Goal: Check status: Check status

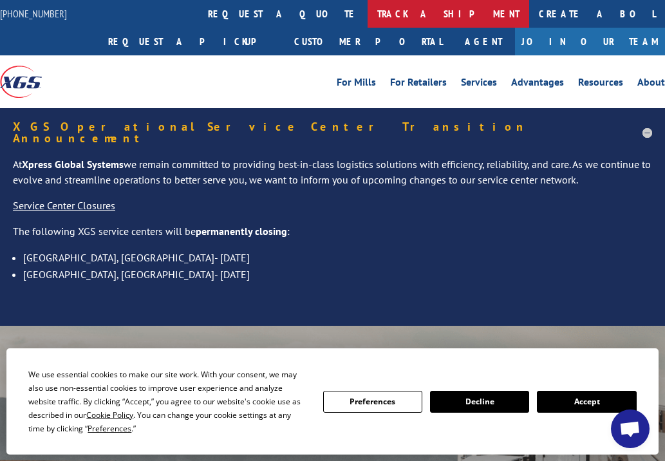
click at [368, 9] on link "track a shipment" at bounding box center [449, 14] width 162 height 28
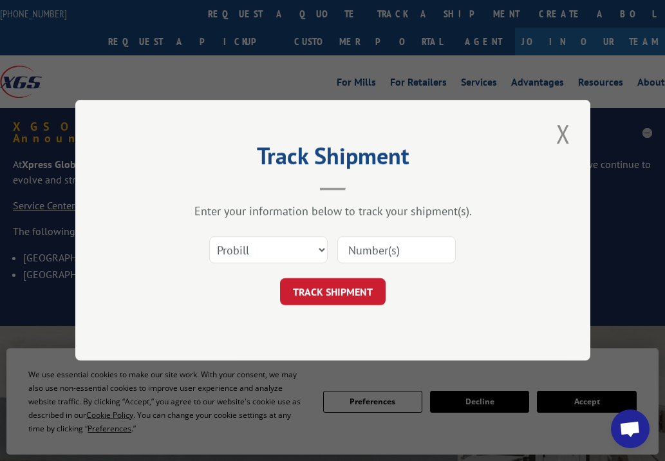
click at [406, 254] on input at bounding box center [396, 250] width 119 height 27
paste input "17103076 17102978 17102978 17059402 17103058 17103039 17103013 17103013 1710302…"
type input "17103076 17102978 17102978 17059402 17103058 17103039 17103013 17103013 1710302…"
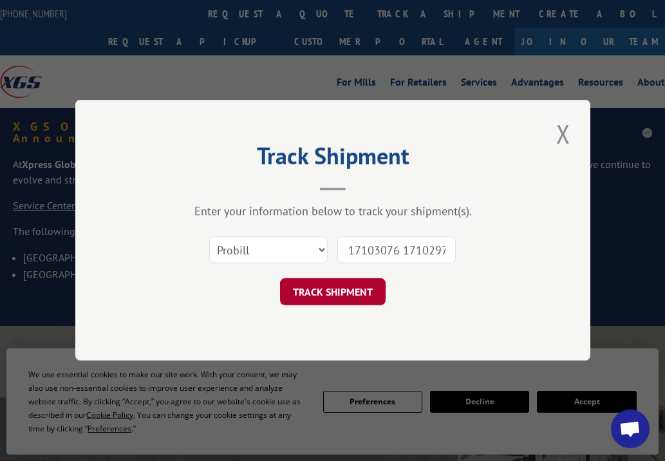
click at [349, 298] on button "TRACK SHIPMENT" at bounding box center [333, 292] width 106 height 27
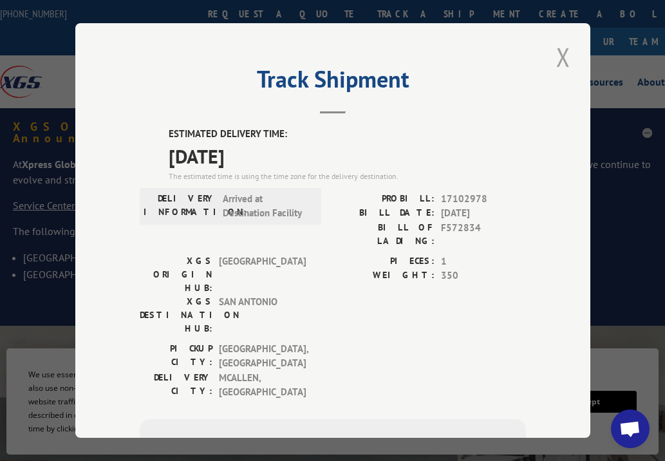
click at [560, 55] on button "Close modal" at bounding box center [564, 56] width 22 height 35
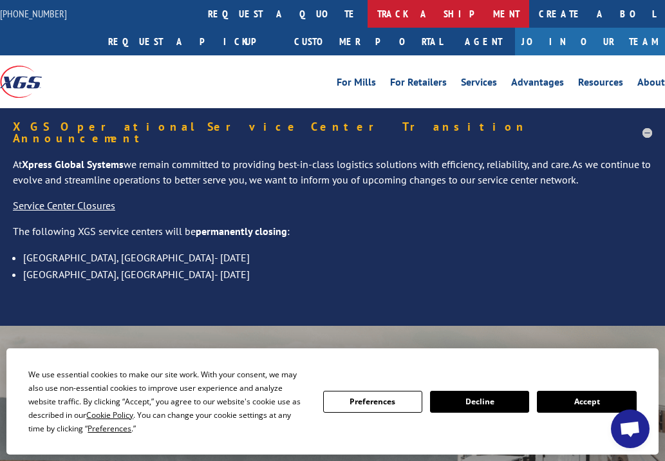
click at [368, 17] on link "track a shipment" at bounding box center [449, 14] width 162 height 28
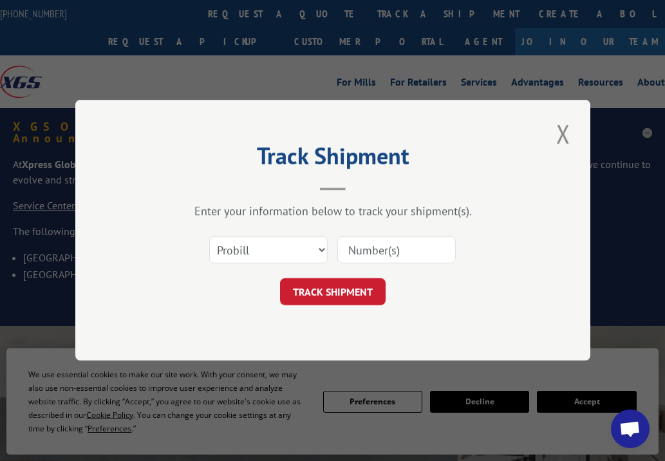
click at [382, 249] on input at bounding box center [396, 250] width 119 height 27
paste input "17059402"
type input "17059402"
click at [343, 290] on button "TRACK SHIPMENT" at bounding box center [333, 292] width 106 height 27
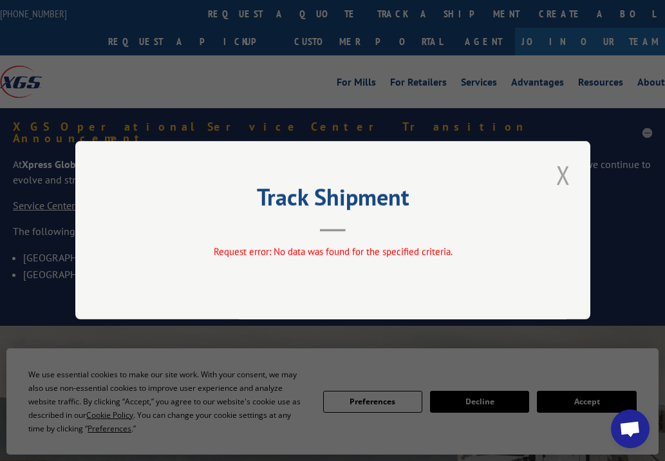
click at [561, 170] on button "Close modal" at bounding box center [564, 174] width 22 height 35
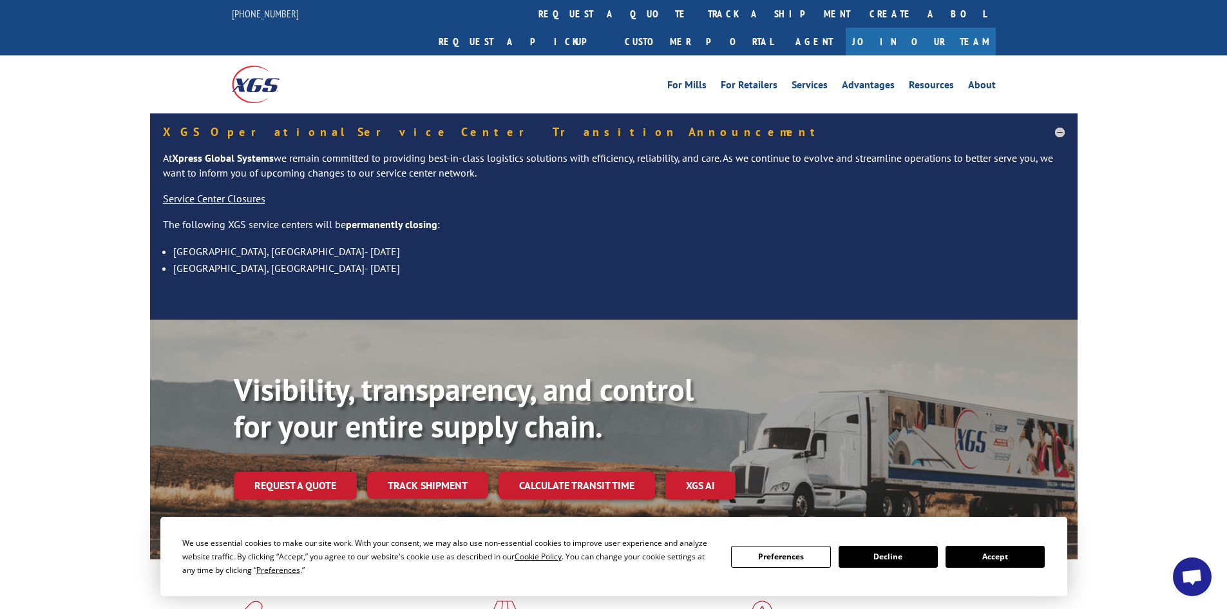
click at [665, 20] on link "track a shipment" at bounding box center [779, 14] width 162 height 28
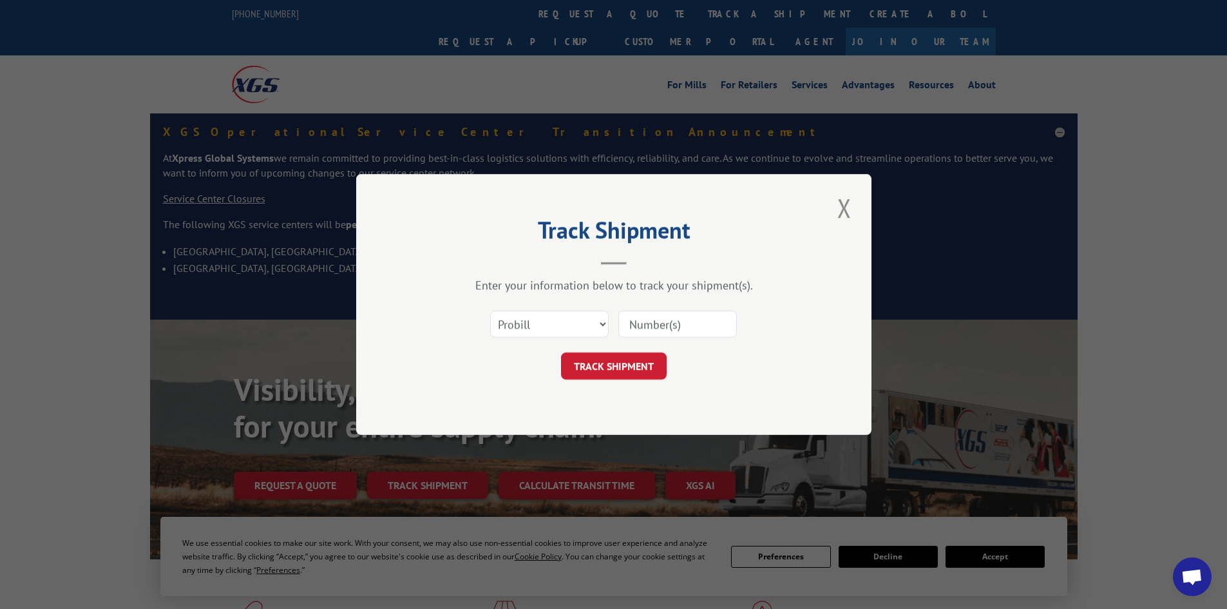
click at [658, 328] on input at bounding box center [677, 323] width 119 height 27
paste input "16928694 16928695"
type input "16928694 16928695"
click at [622, 363] on button "TRACK SHIPMENT" at bounding box center [614, 365] width 106 height 27
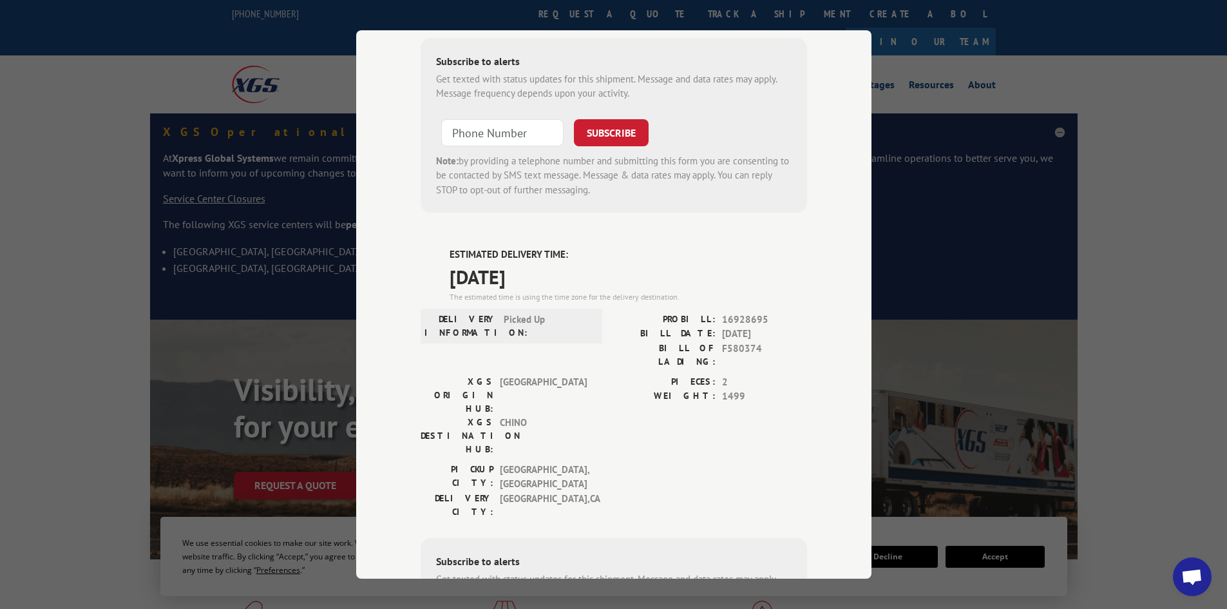
scroll to position [0, 0]
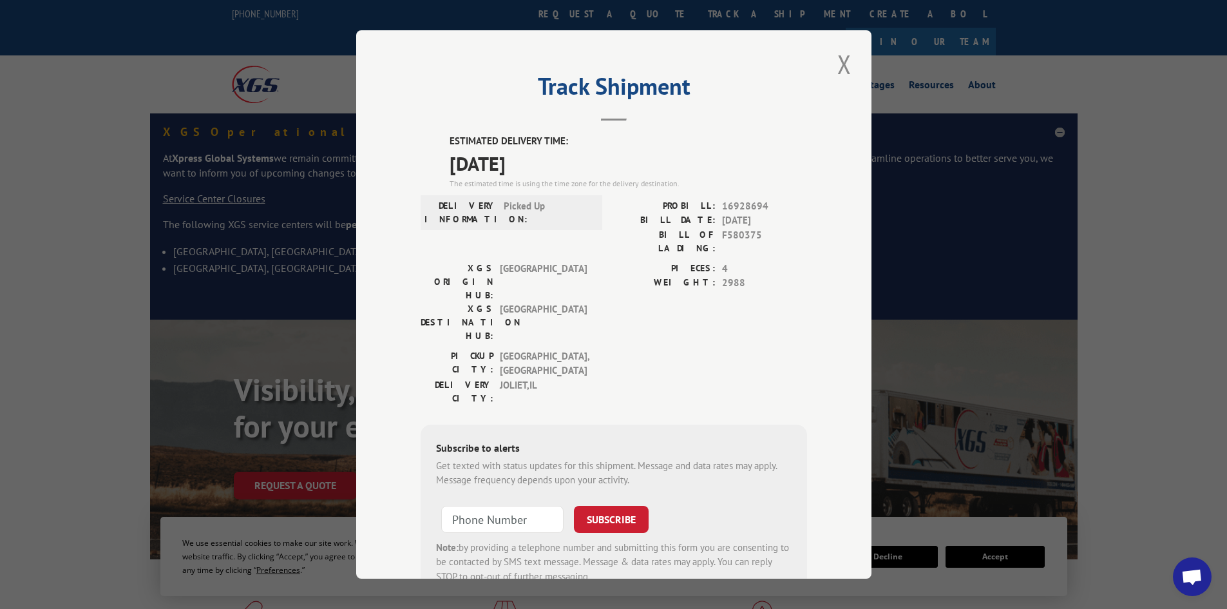
drag, startPoint x: 841, startPoint y: 68, endPoint x: 926, endPoint y: 35, distance: 90.3
click at [665, 66] on button "Close modal" at bounding box center [844, 63] width 22 height 35
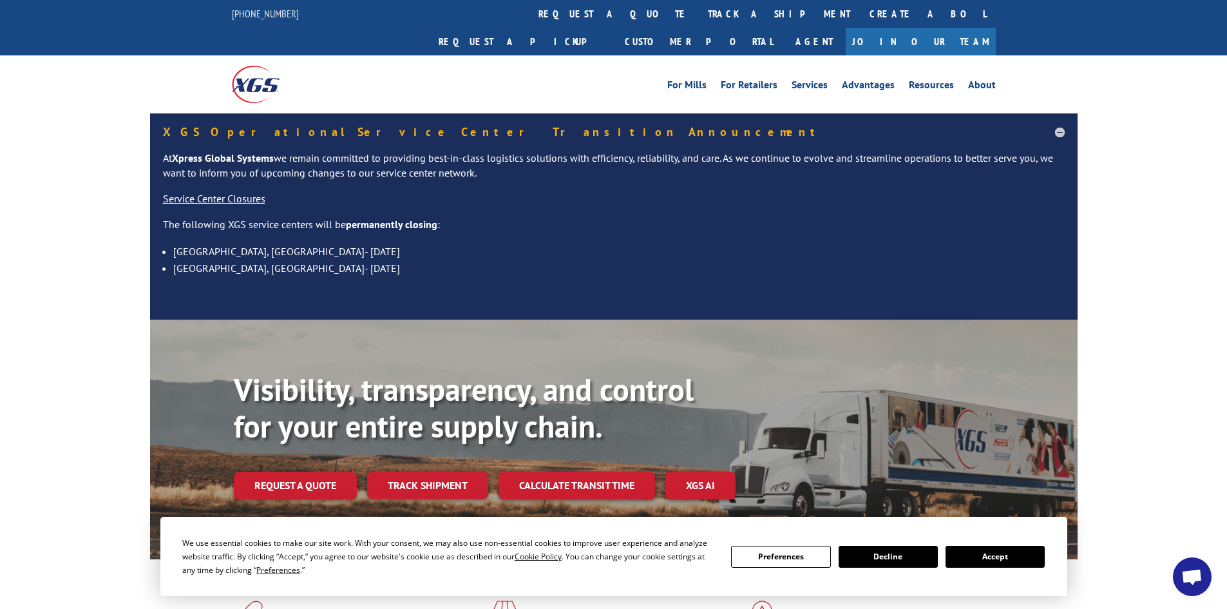
click at [665, 10] on link "track a shipment" at bounding box center [779, 14] width 162 height 28
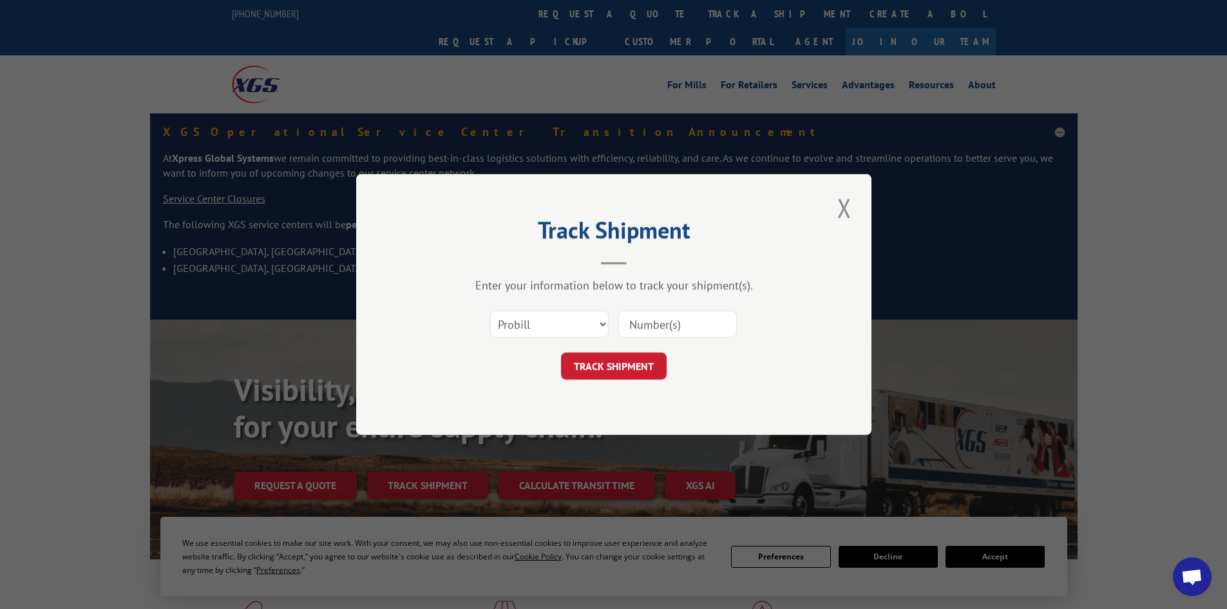
click at [652, 328] on input at bounding box center [677, 323] width 119 height 27
paste input "16928693 16928677 16928677 16928678"
type input "16928693 16928677 16928677 16928678"
click at [629, 363] on button "TRACK SHIPMENT" at bounding box center [614, 365] width 106 height 27
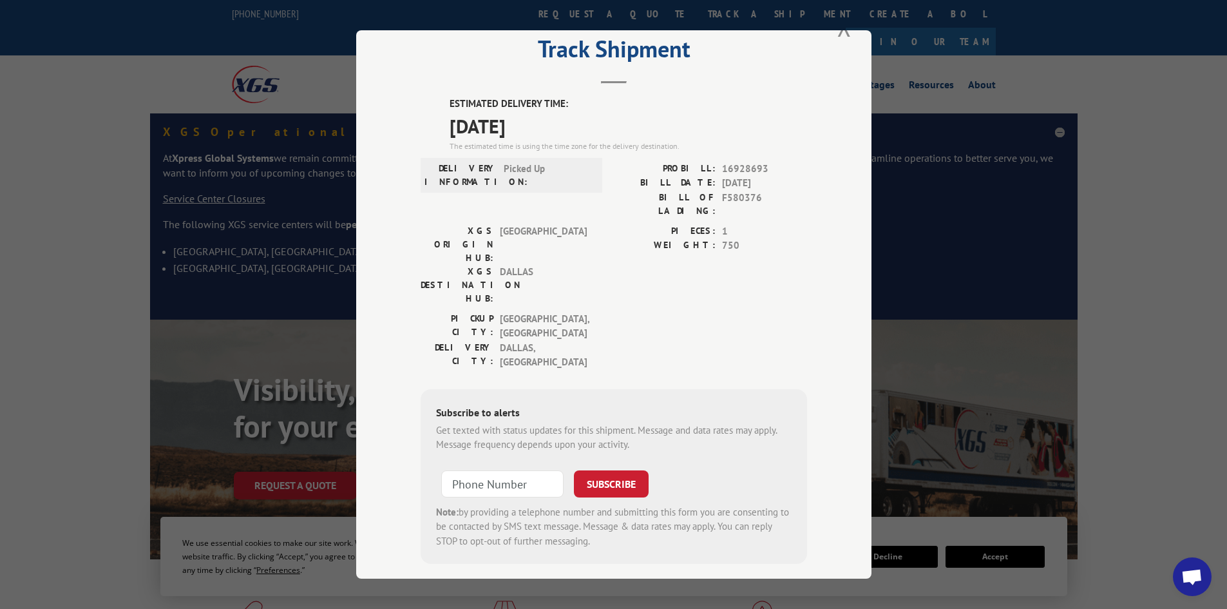
scroll to position [35, 0]
click at [665, 36] on button "Close modal" at bounding box center [844, 28] width 22 height 35
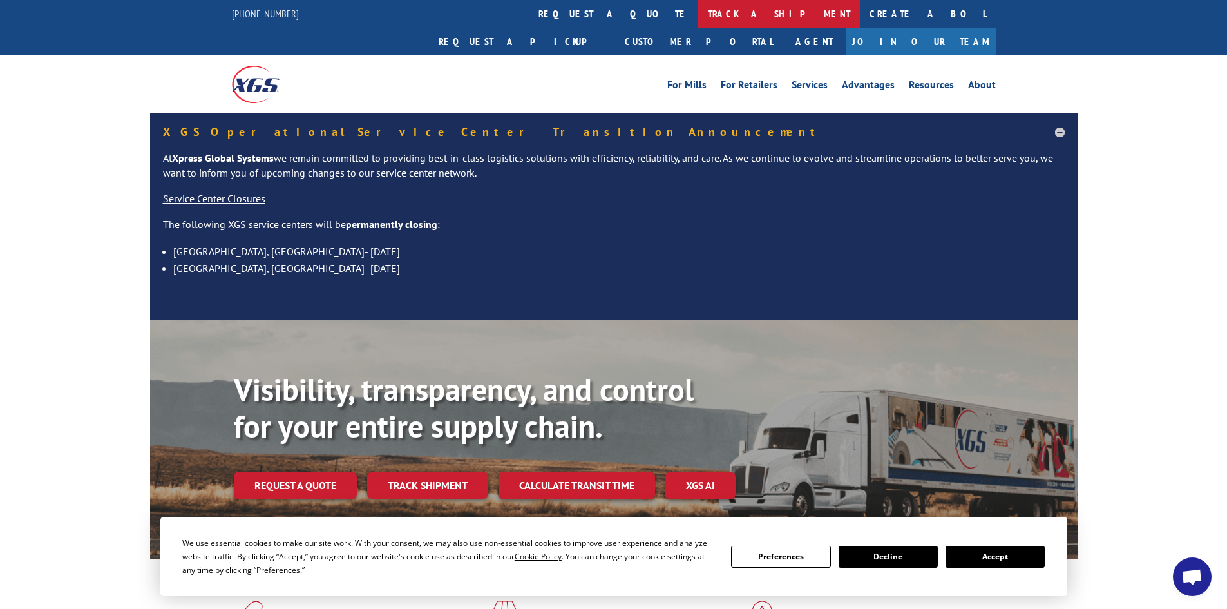
click at [665, 16] on link "track a shipment" at bounding box center [779, 14] width 162 height 28
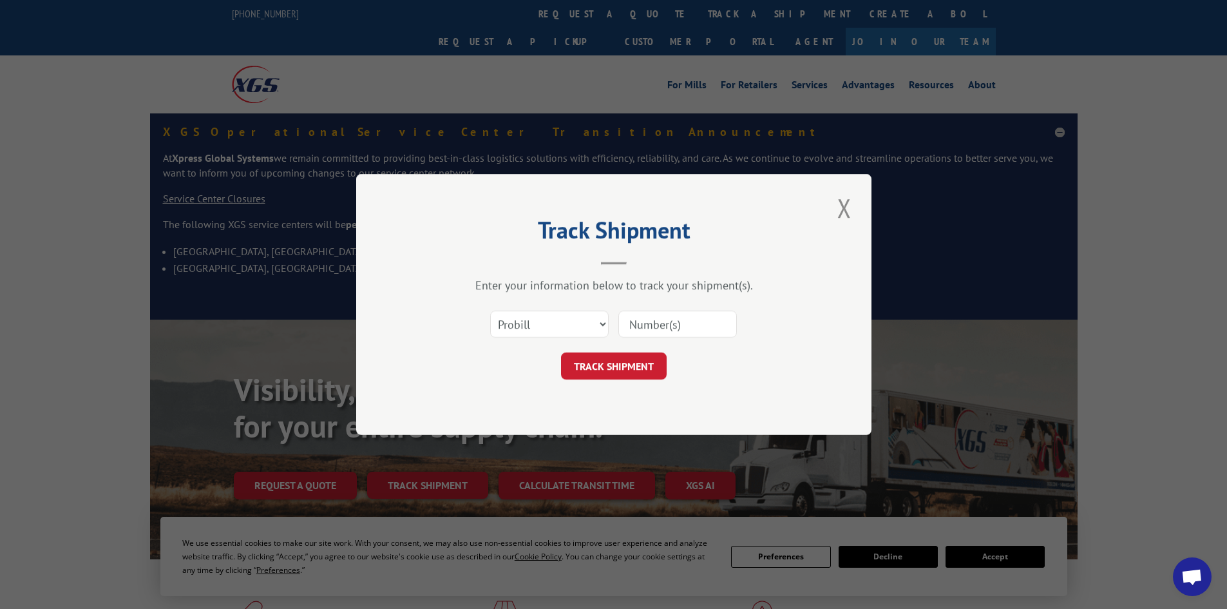
click at [665, 327] on input at bounding box center [677, 323] width 119 height 27
paste input "16928712 16928696"
type input "16928712 16928696"
click at [625, 361] on button "TRACK SHIPMENT" at bounding box center [614, 365] width 106 height 27
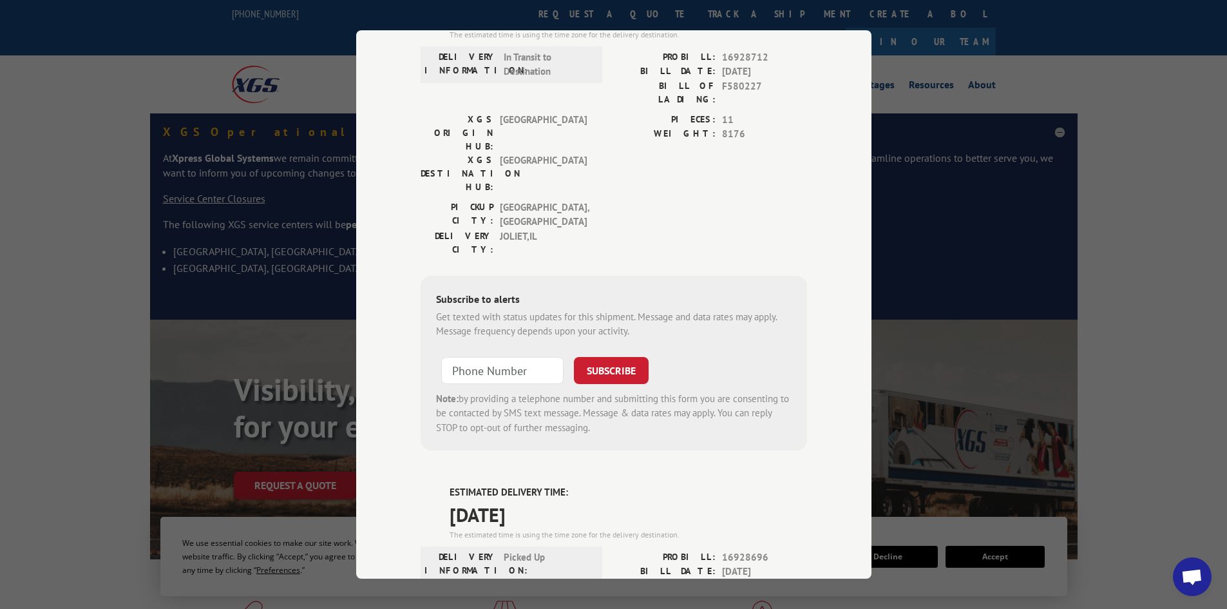
scroll to position [0, 0]
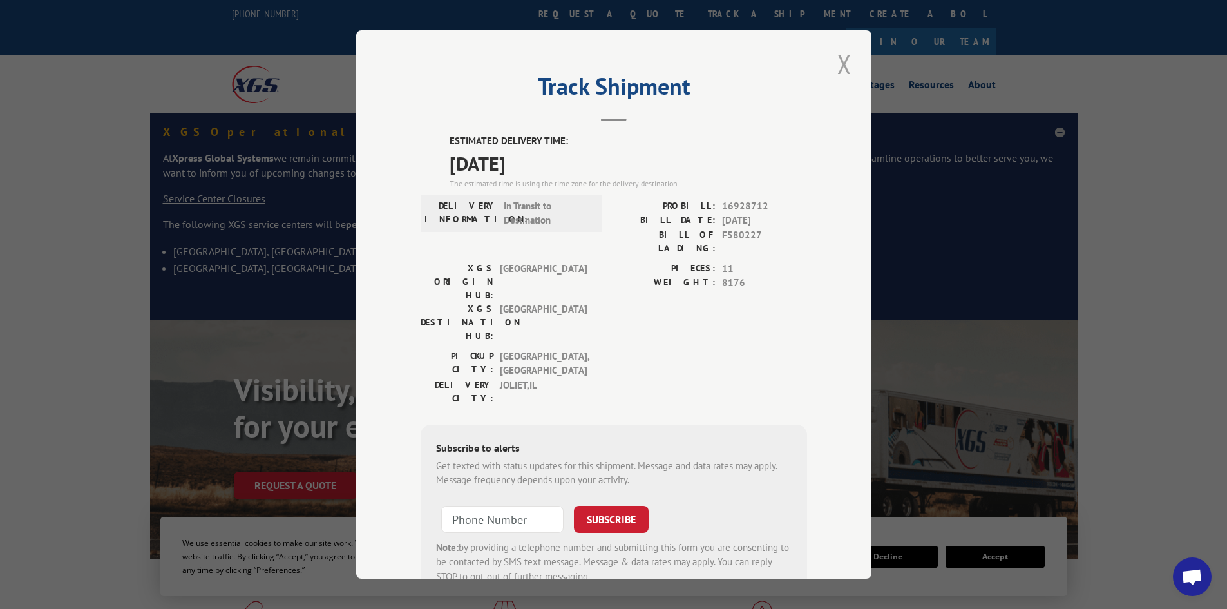
click at [665, 66] on button "Close modal" at bounding box center [844, 63] width 22 height 35
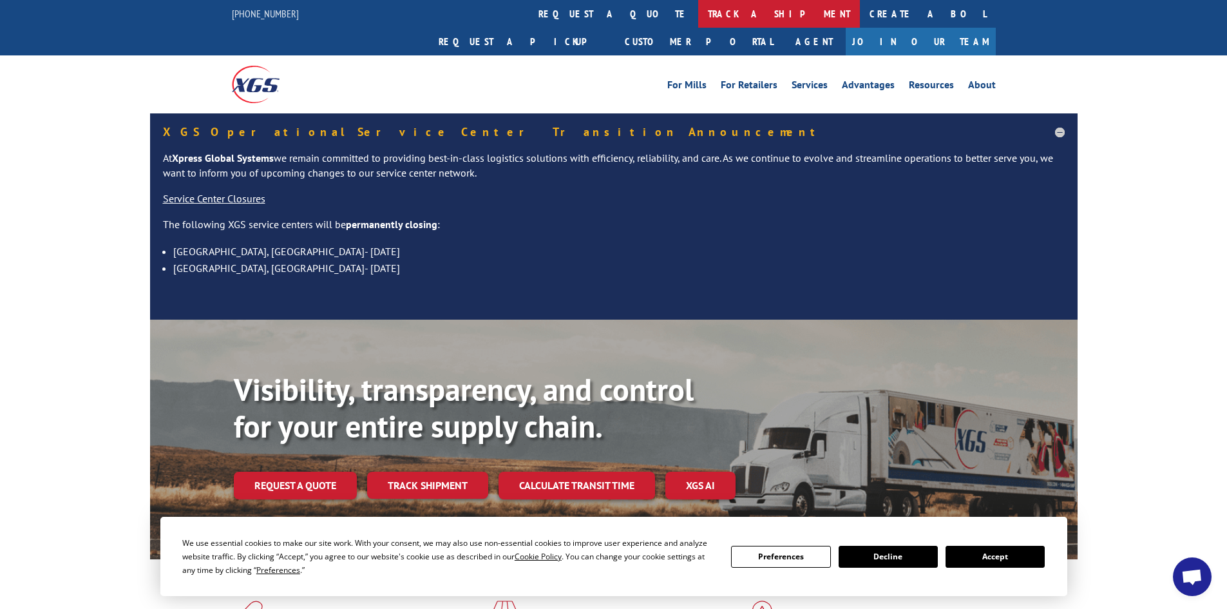
click at [665, 11] on link "track a shipment" at bounding box center [779, 14] width 162 height 28
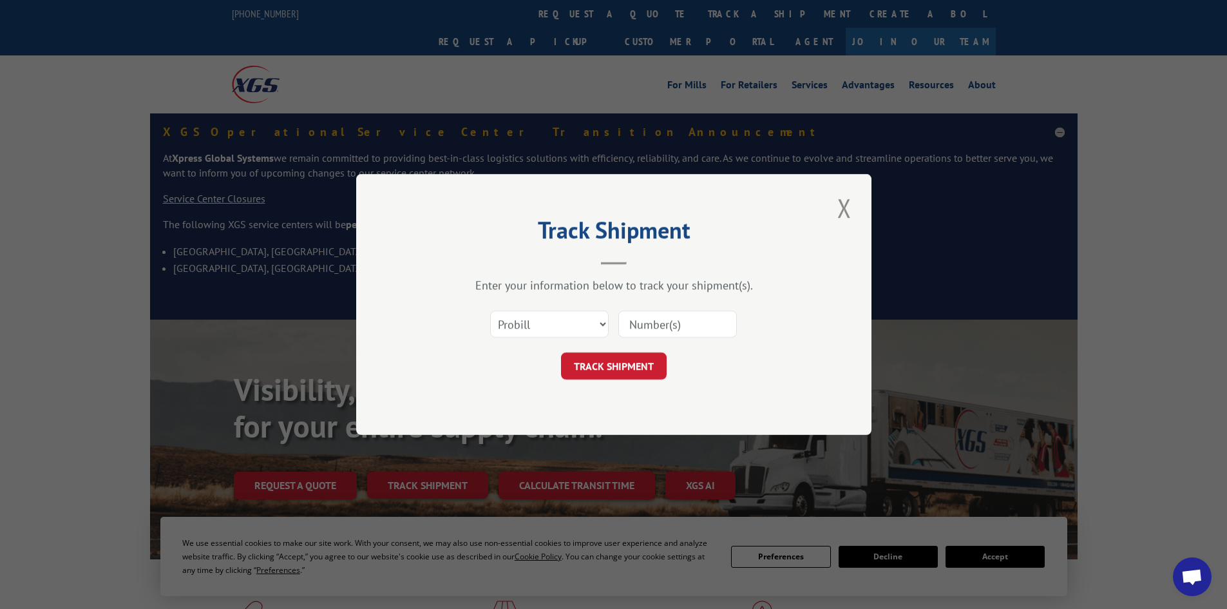
click at [655, 323] on input at bounding box center [677, 323] width 119 height 27
paste input "16928733 16928734"
type input "16928733 16928734"
click at [603, 371] on button "TRACK SHIPMENT" at bounding box center [614, 365] width 106 height 27
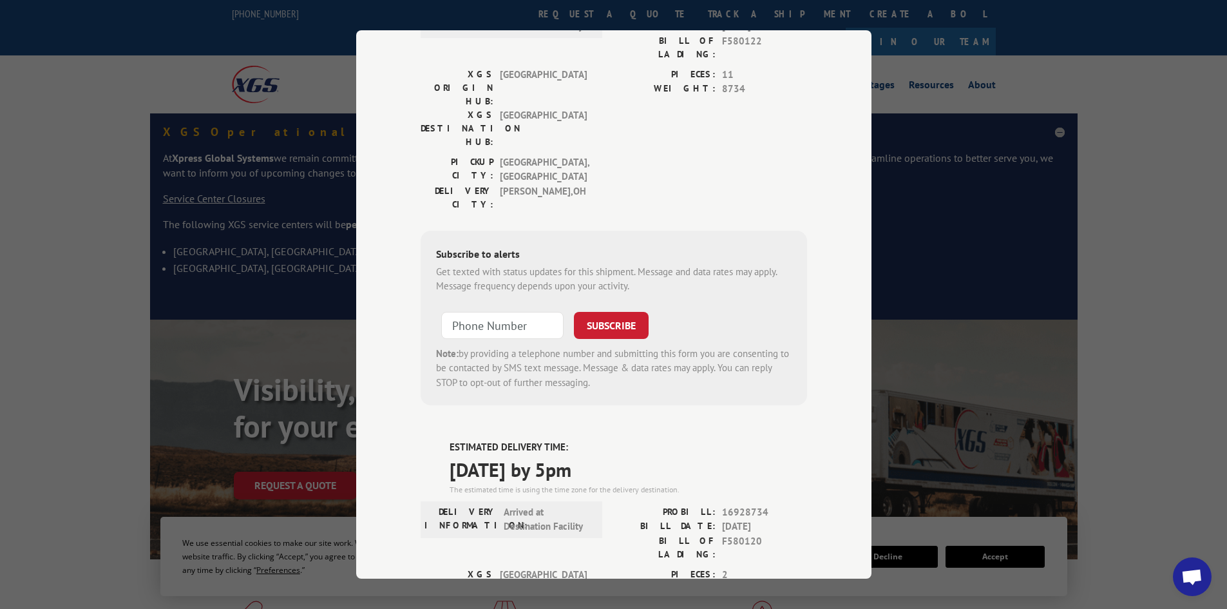
scroll to position [0, 0]
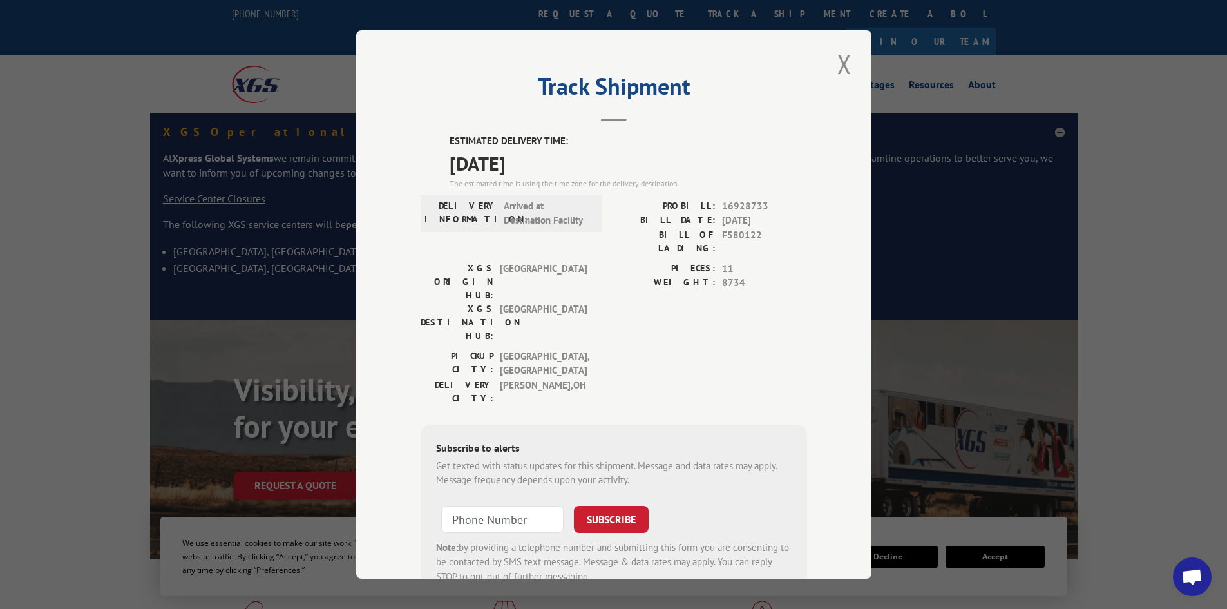
drag, startPoint x: 835, startPoint y: 65, endPoint x: 929, endPoint y: 3, distance: 113.4
click at [665, 65] on button "Close modal" at bounding box center [844, 63] width 22 height 35
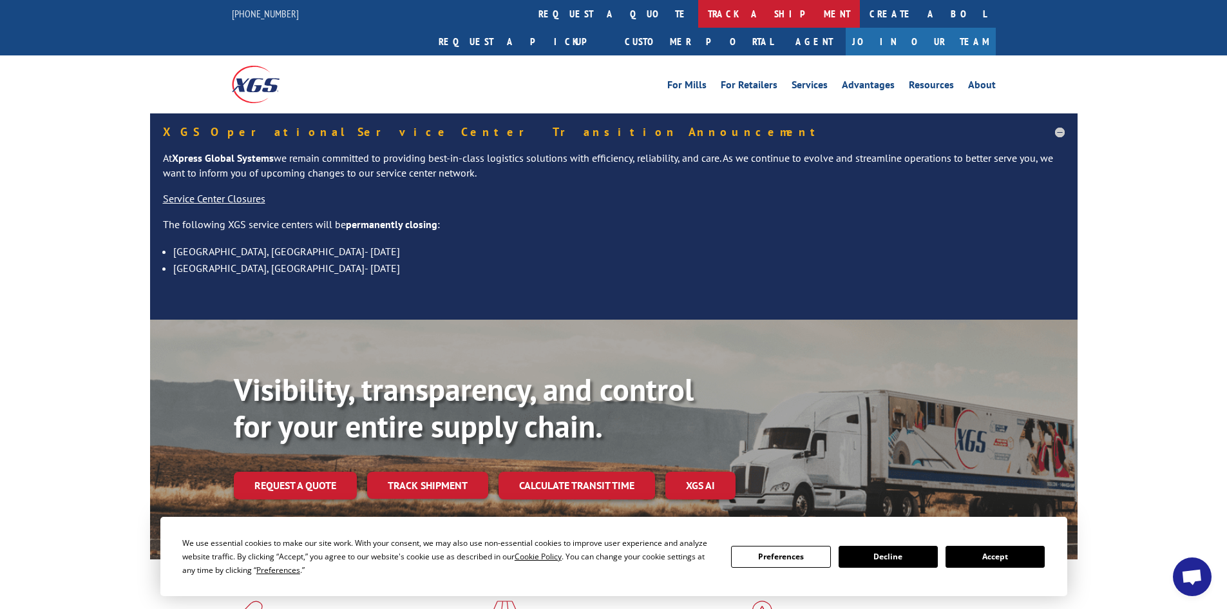
click at [665, 19] on link "track a shipment" at bounding box center [779, 14] width 162 height 28
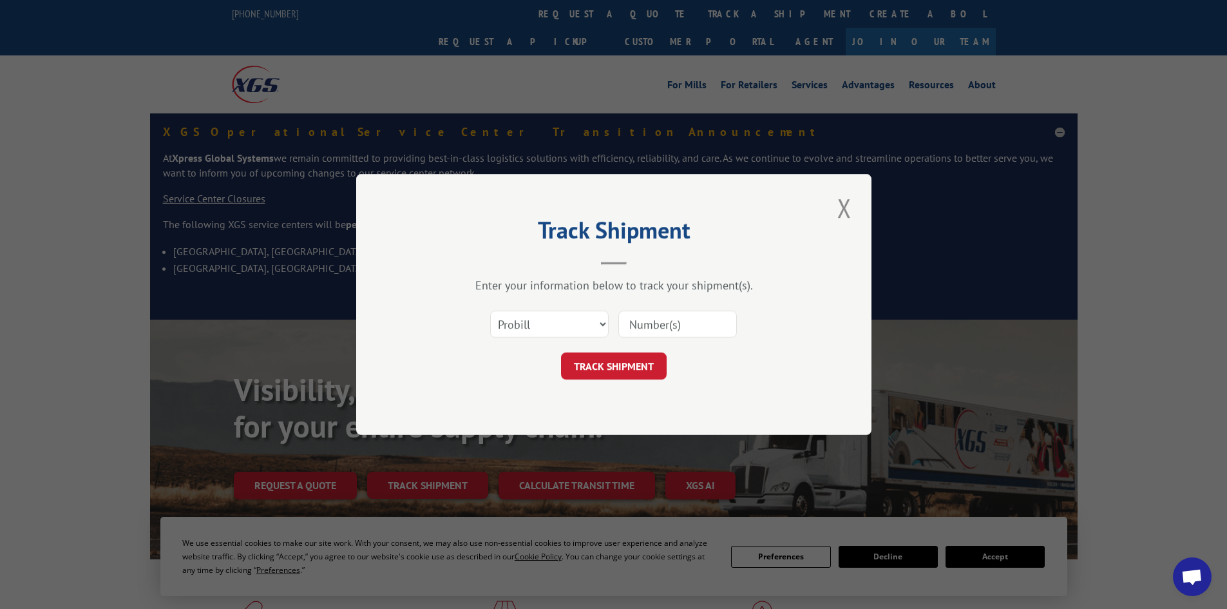
click at [665, 327] on input at bounding box center [677, 323] width 119 height 27
paste input "230142011 230142012"
type input "230142011 230142012"
click at [631, 374] on button "TRACK SHIPMENT" at bounding box center [614, 365] width 106 height 27
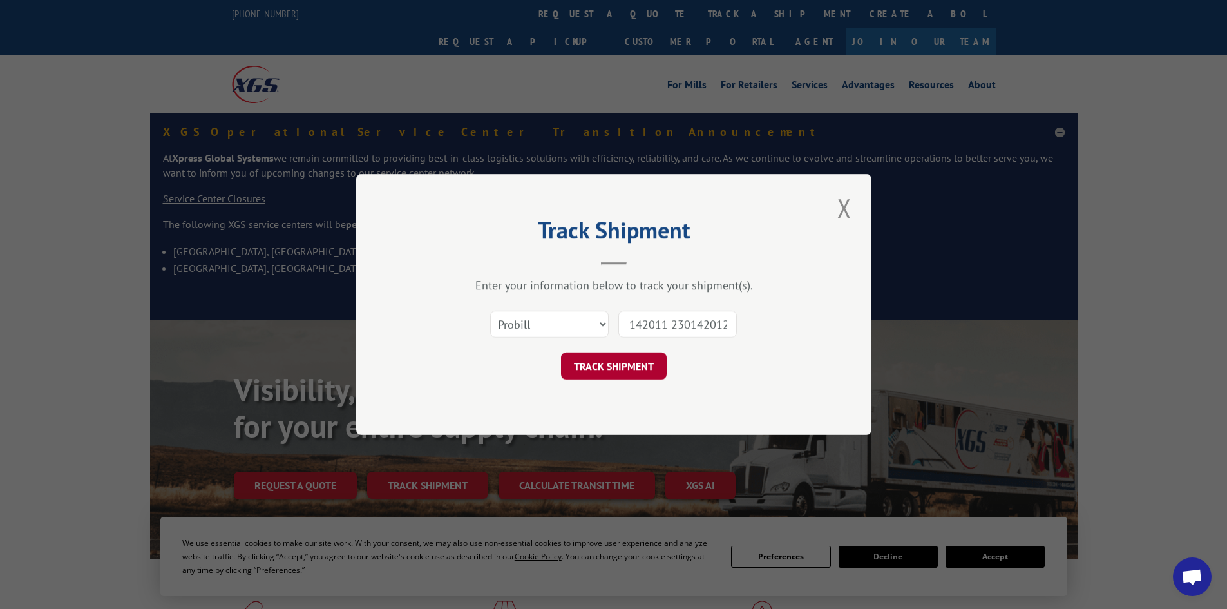
scroll to position [0, 0]
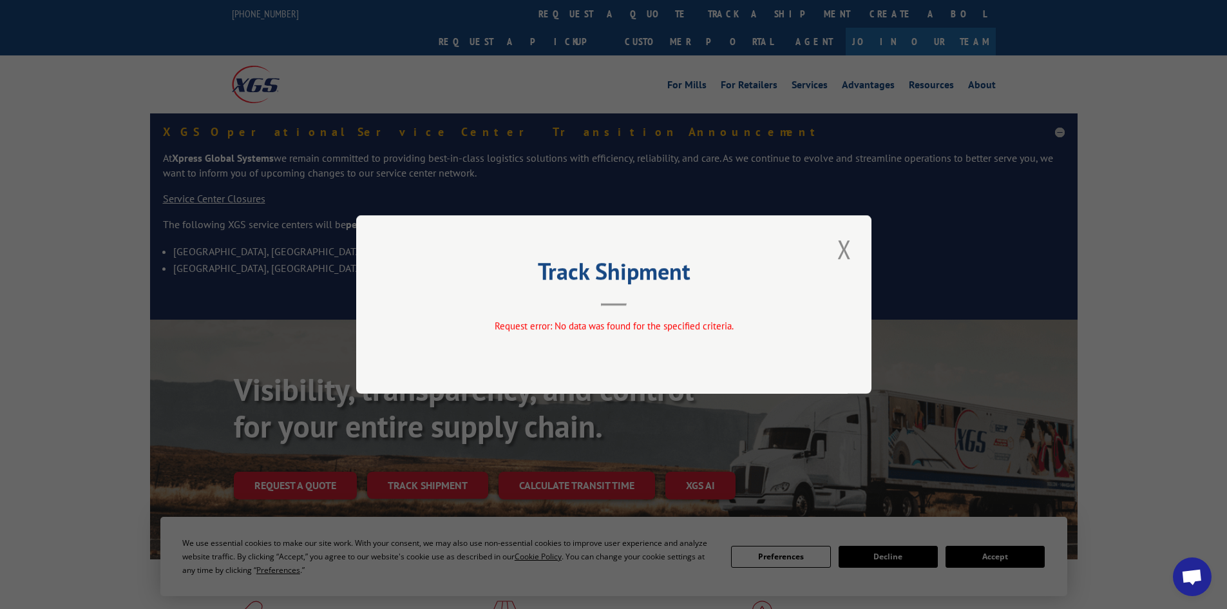
click at [665, 247] on button "Close modal" at bounding box center [844, 248] width 22 height 35
